Goal: Check status: Check status

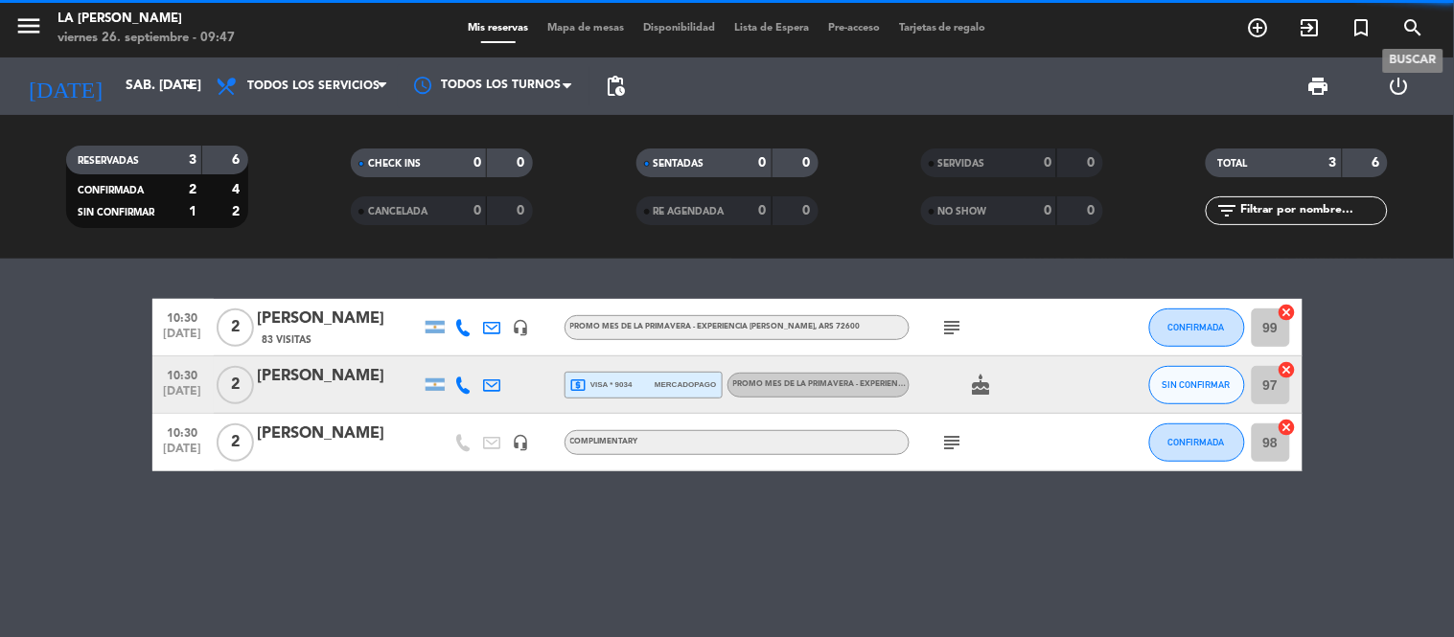
click at [1413, 27] on icon "search" at bounding box center [1413, 27] width 23 height 23
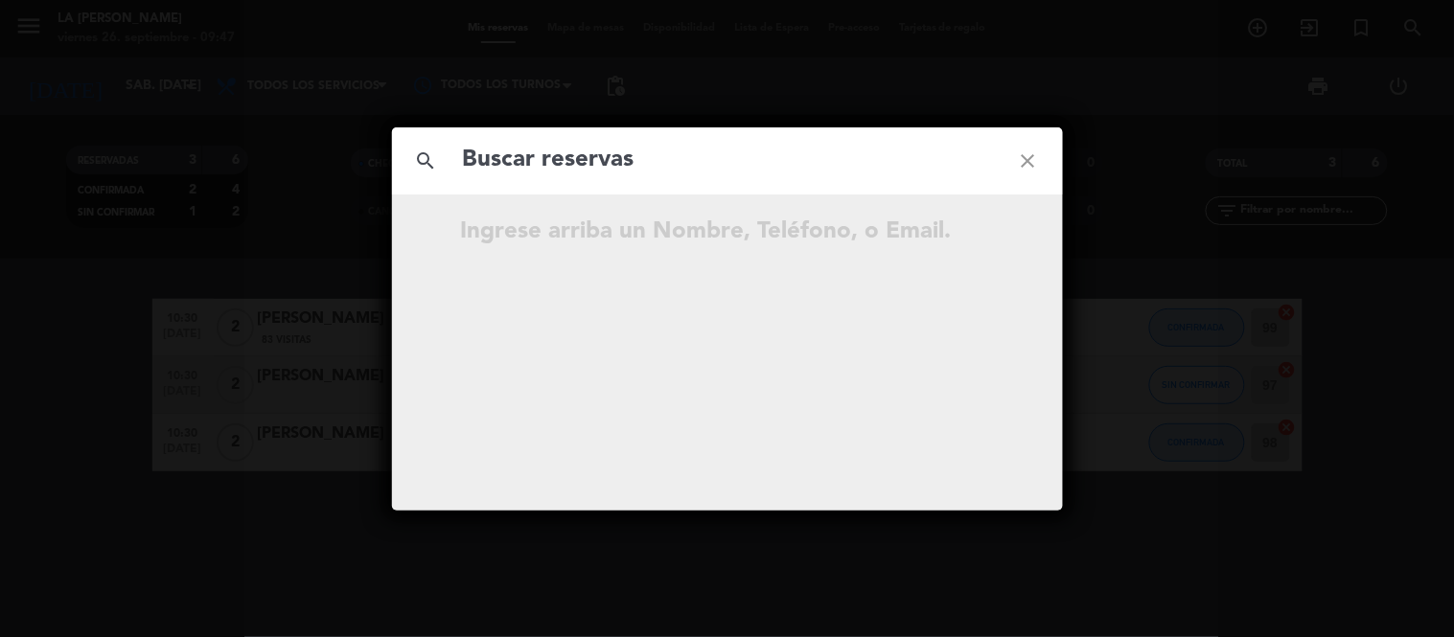
type input "DC MgFNy9"
drag, startPoint x: 505, startPoint y: 160, endPoint x: 370, endPoint y: 211, distance: 144.3
click at [370, 211] on div "search DC MgFNy9 close …continúe escribiendo." at bounding box center [727, 318] width 1454 height 637
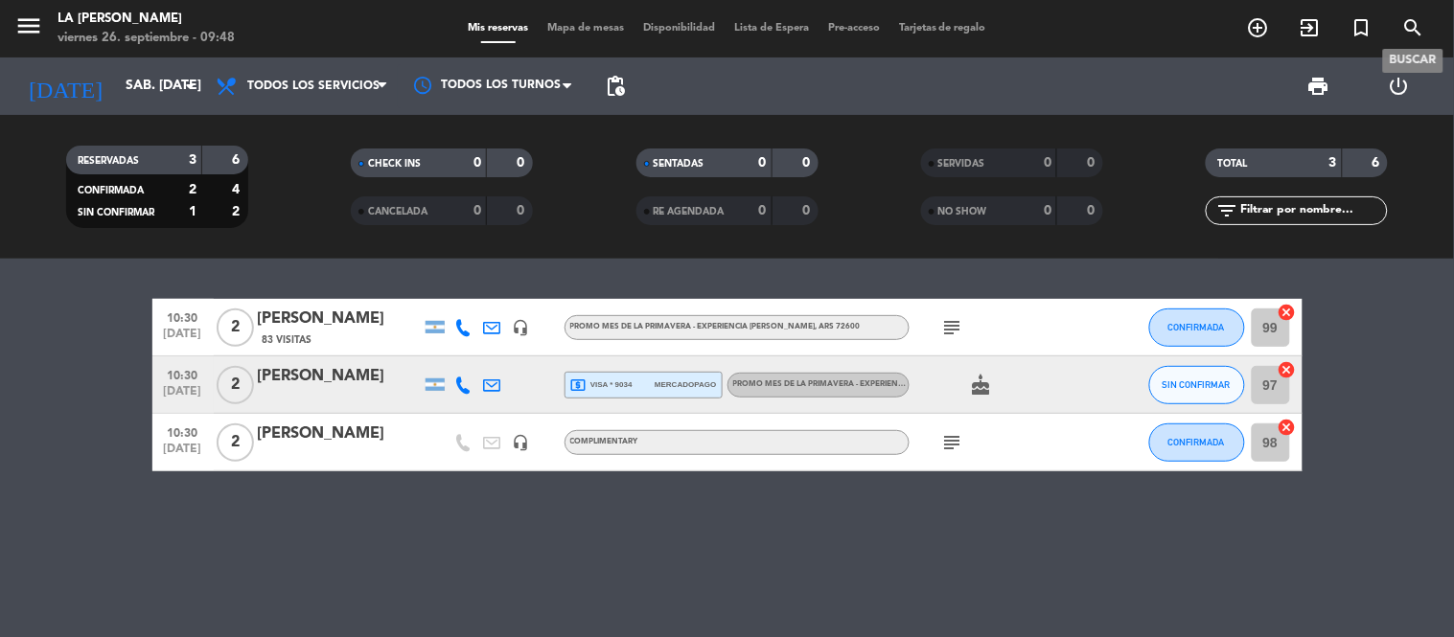
click at [1416, 16] on icon "search" at bounding box center [1413, 27] width 23 height 23
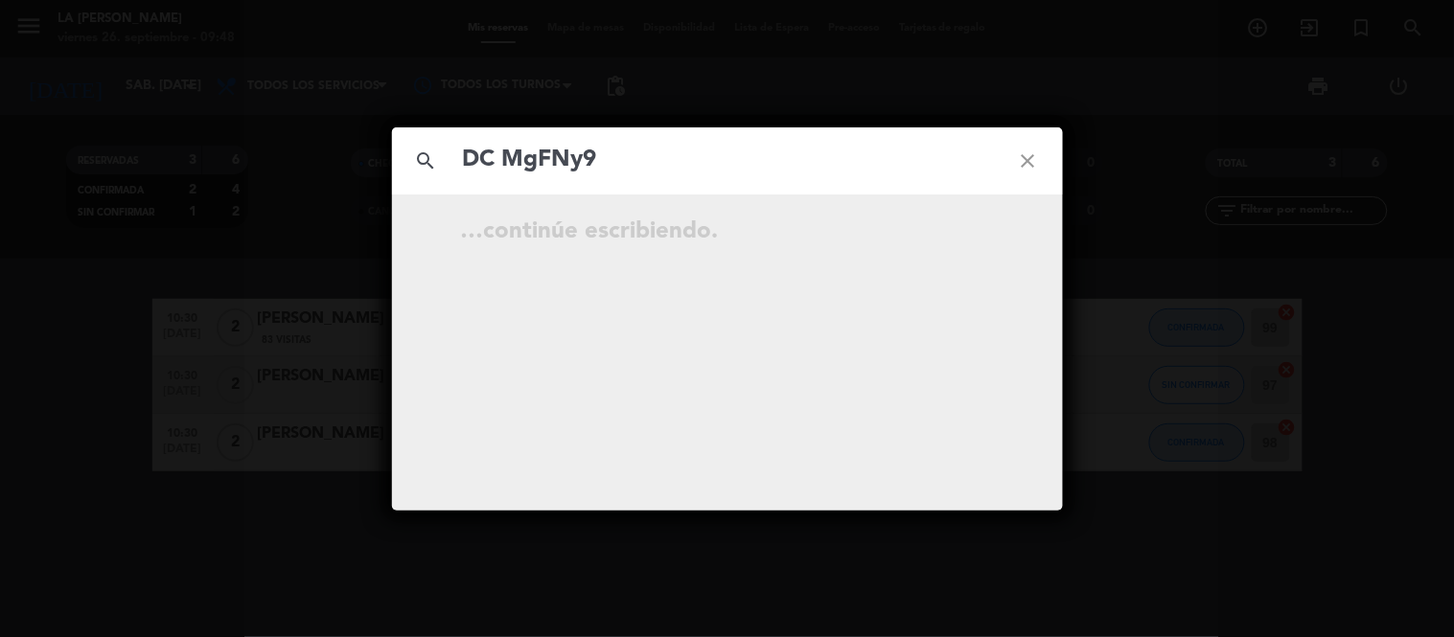
click at [509, 153] on input "DC MgFNy9" at bounding box center [727, 160] width 533 height 39
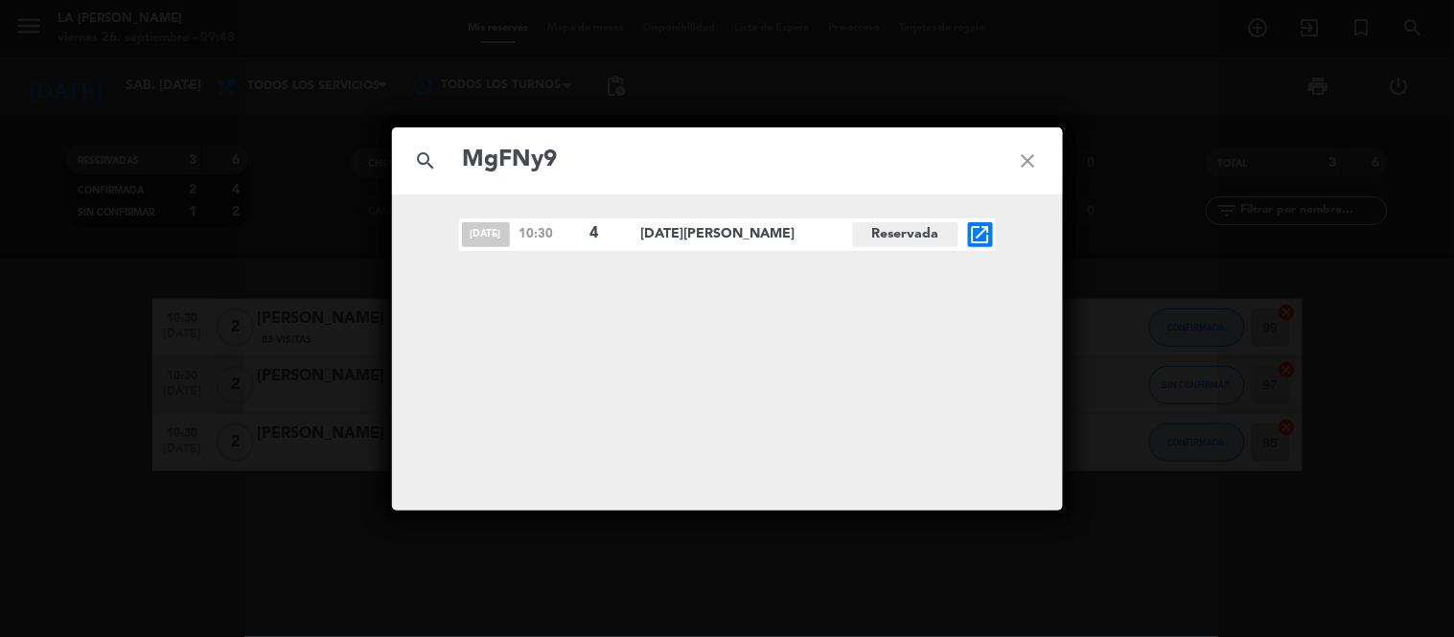
type input "MgFNy9"
click at [992, 217] on div "[DATE] 10:30 4 [DATE][PERSON_NAME] Reservada open_in_new" at bounding box center [727, 353] width 671 height 316
click at [981, 231] on icon "open_in_new" at bounding box center [980, 234] width 23 height 23
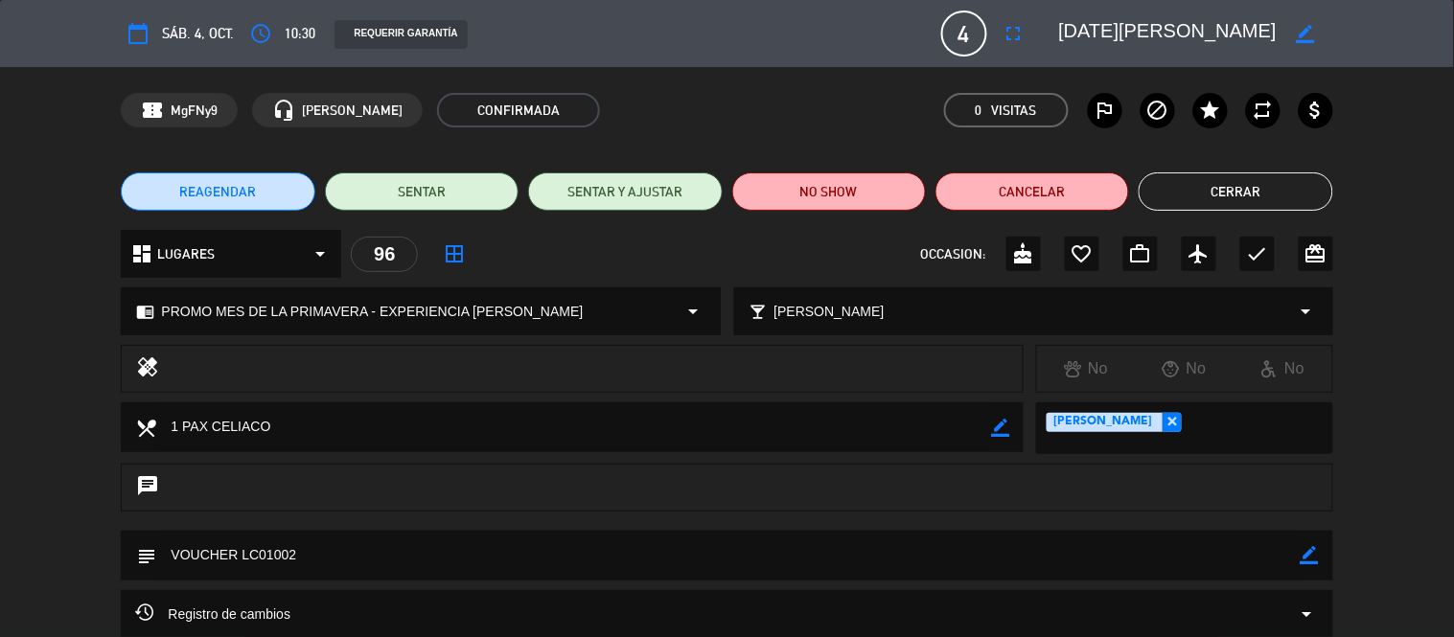
click at [1439, 263] on div "dashboard LUGARES arrow_drop_down 96 border_all OCCASION: cake favorite_border …" at bounding box center [727, 263] width 1454 height 67
click at [260, 618] on span "Registro de cambios" at bounding box center [212, 614] width 155 height 23
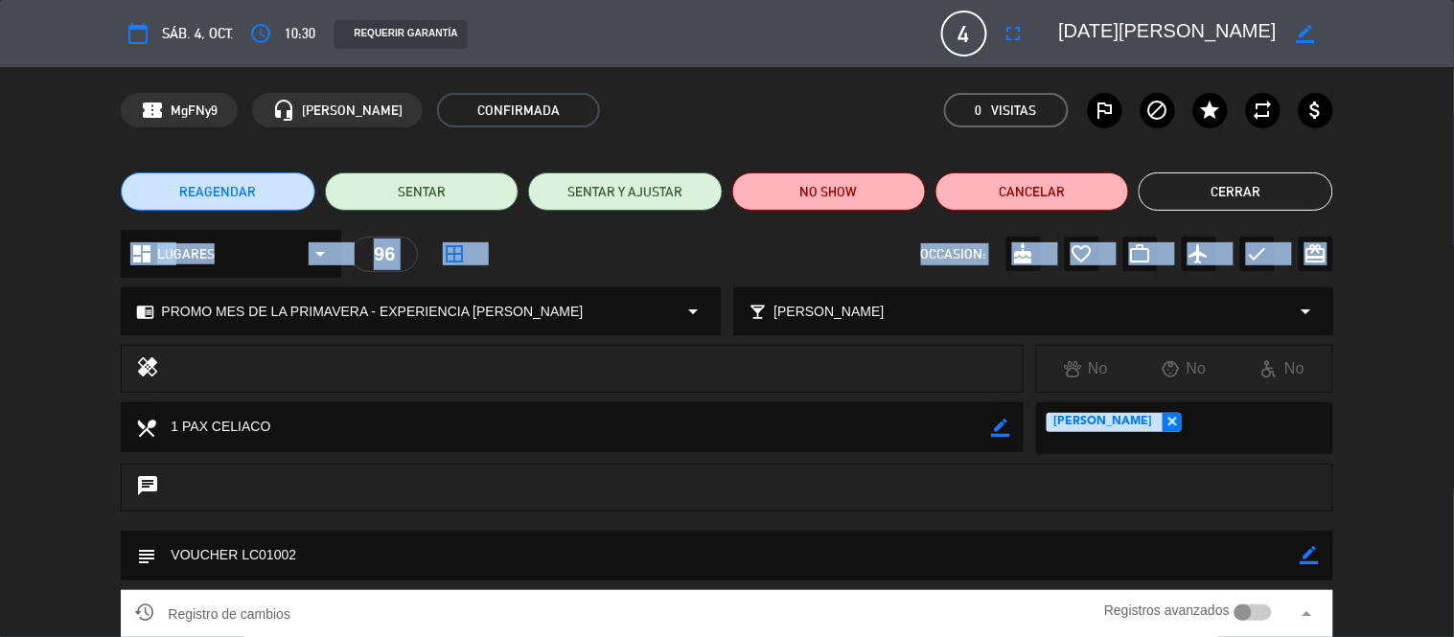
drag, startPoint x: 1453, startPoint y: 140, endPoint x: 1453, endPoint y: 256, distance: 115.9
click at [1453, 256] on div "calendar_today sáb. 4, oct. access_time 10:30 REQUERIR GARANTÍA 4 [DATE][PERSON…" at bounding box center [727, 318] width 1454 height 637
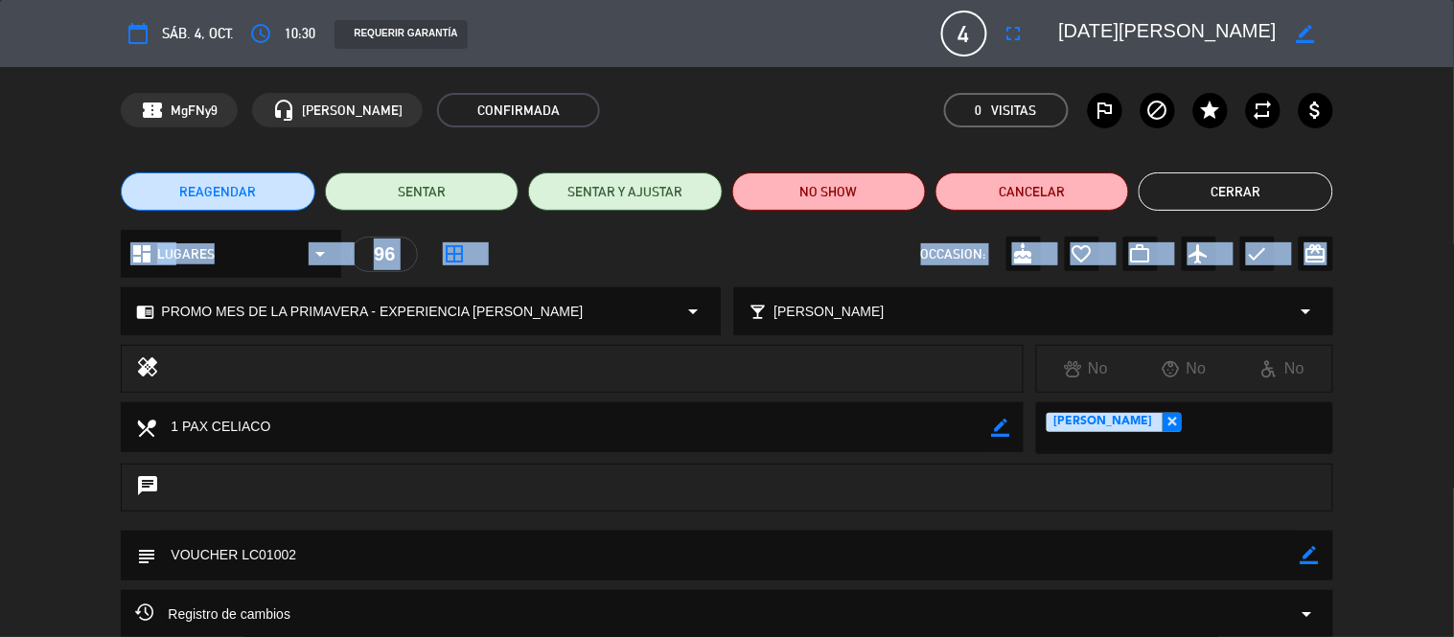
click at [1453, 256] on div "dashboard LUGARES arrow_drop_down 96 border_all OCCASION: cake favorite_border …" at bounding box center [727, 263] width 1454 height 67
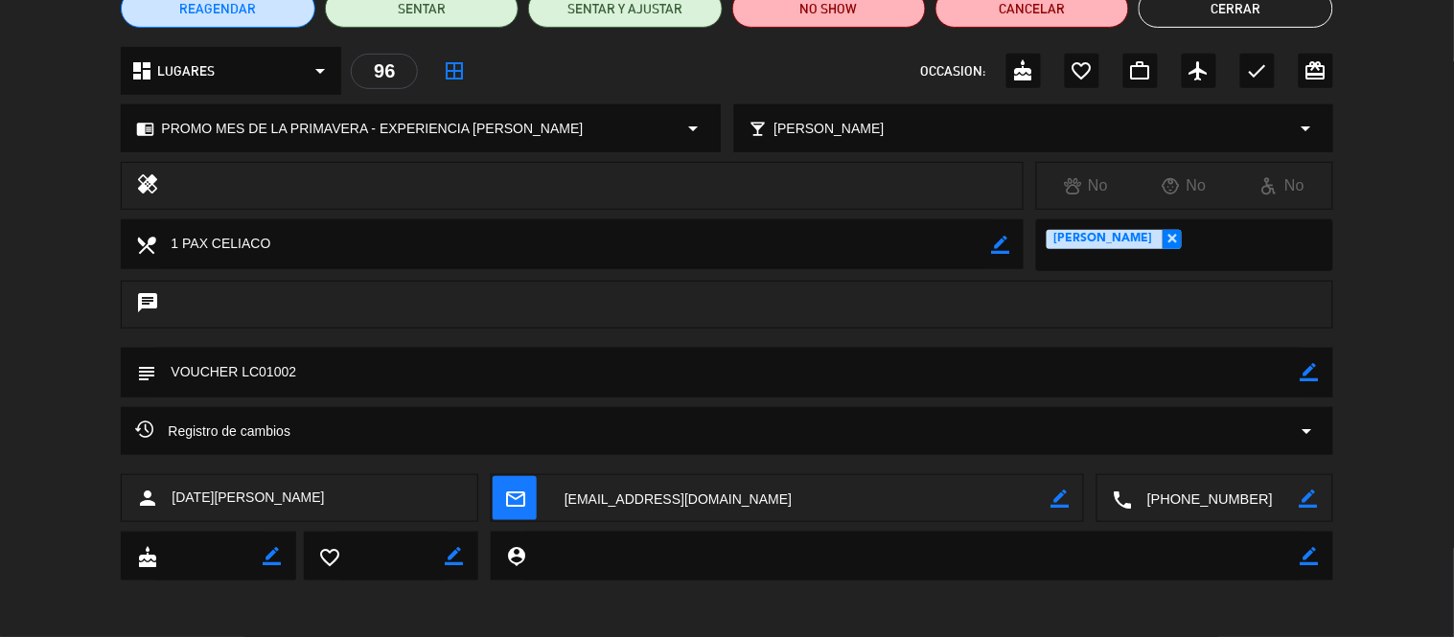
scroll to position [184, 0]
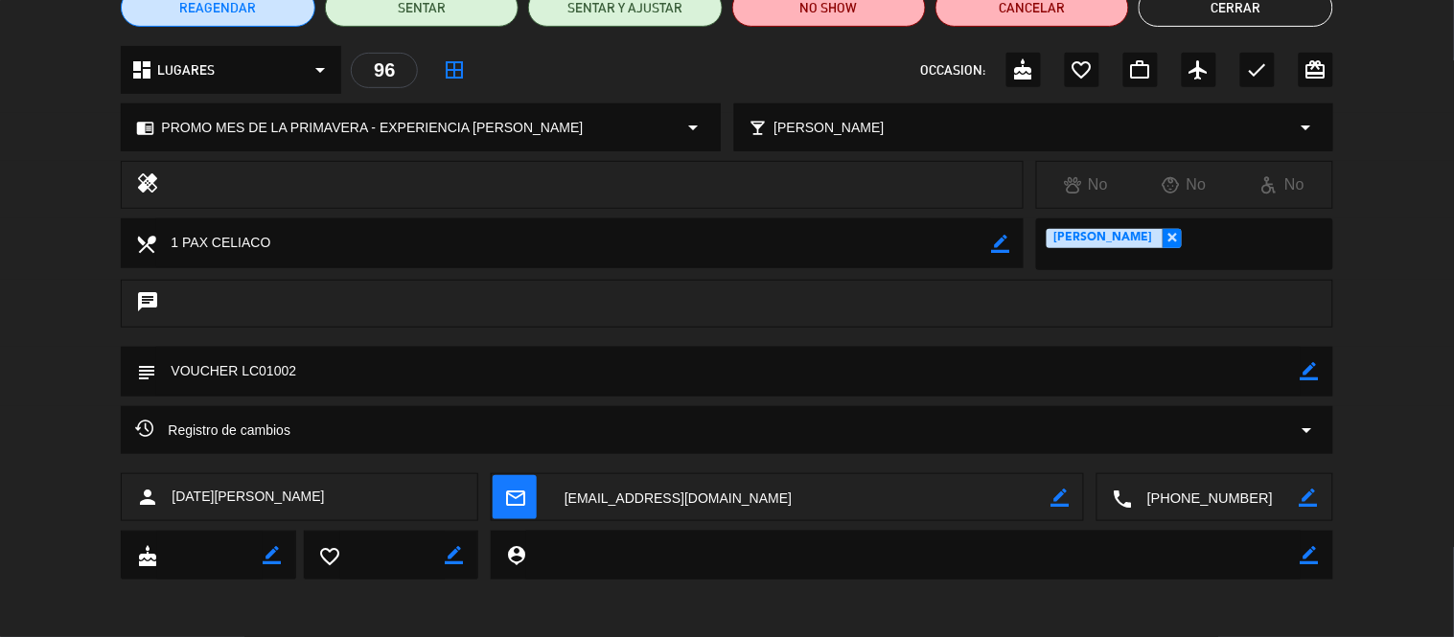
click at [561, 438] on div "Registro de cambios arrow_drop_down" at bounding box center [726, 430] width 1182 height 23
